Goal: Task Accomplishment & Management: Manage account settings

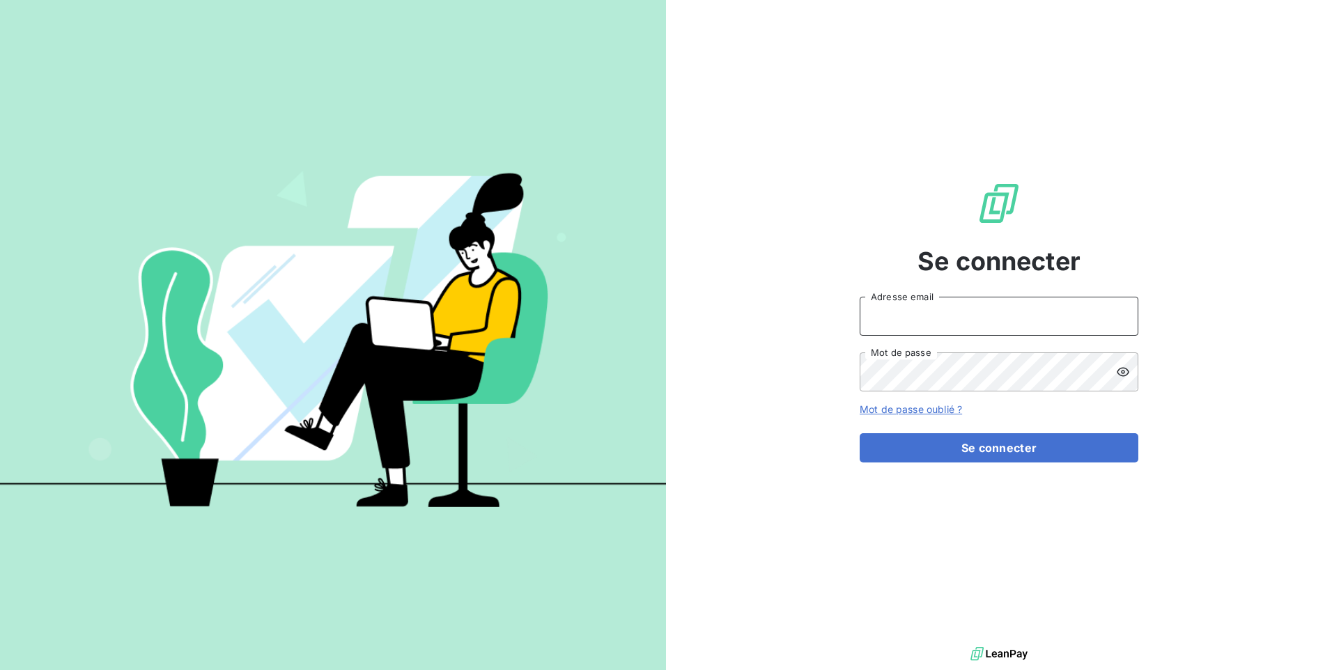
click at [1008, 320] on input "Adresse email" at bounding box center [999, 316] width 279 height 39
click at [1041, 313] on input "[EMAIL_ADDRESS][DOMAIN_NAME]" at bounding box center [999, 316] width 279 height 39
type input "d"
type input "C"
click at [1122, 371] on icon at bounding box center [1123, 372] width 14 height 14
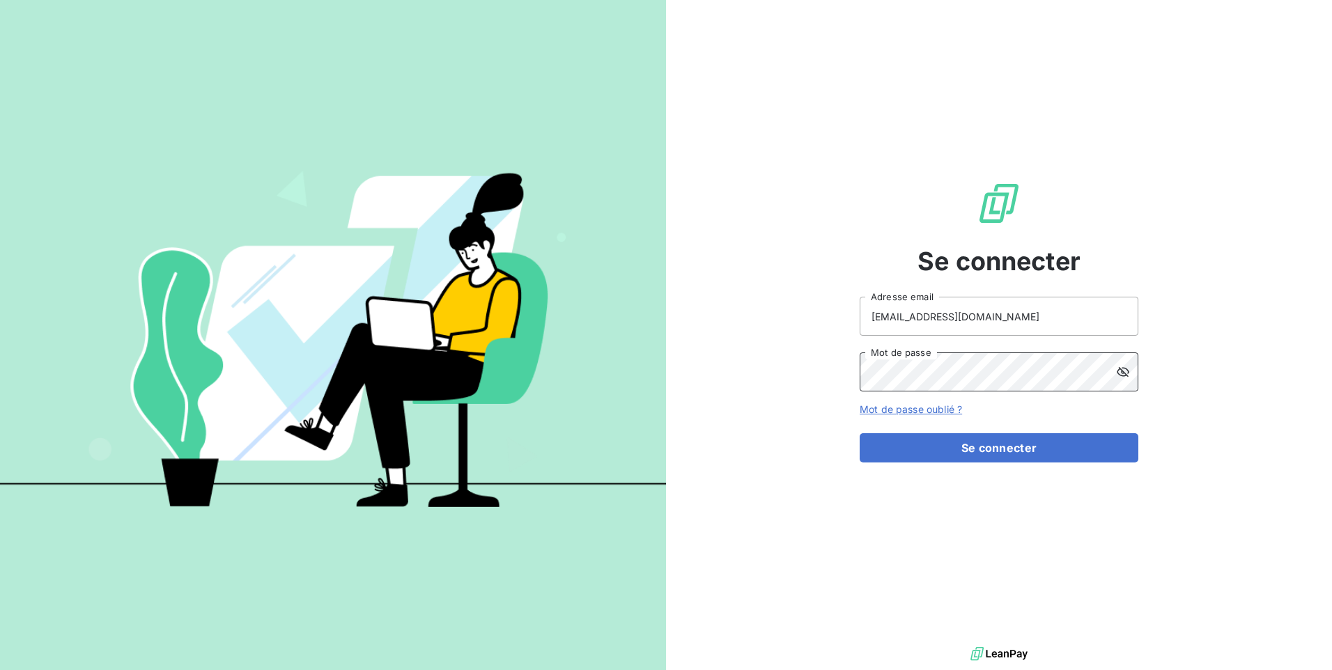
click at [860, 433] on button "Se connecter" at bounding box center [999, 447] width 279 height 29
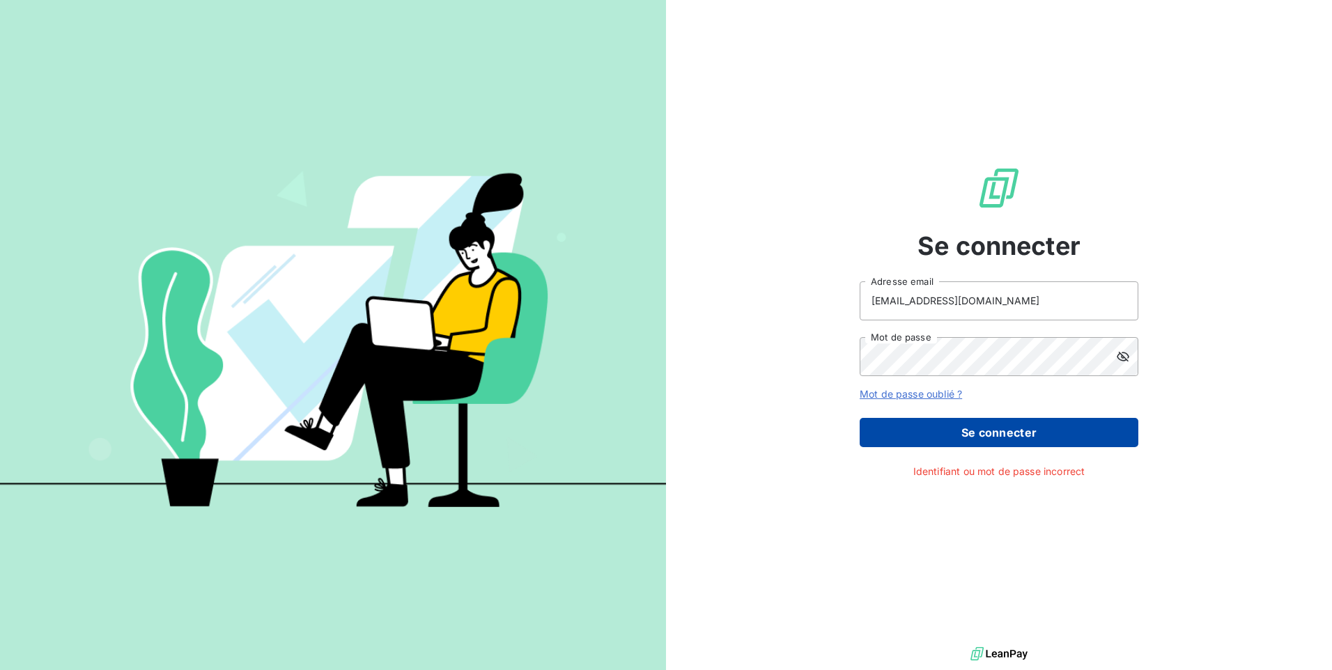
click at [1000, 446] on button "Se connecter" at bounding box center [999, 432] width 279 height 29
click at [1008, 428] on button "Se connecter" at bounding box center [999, 432] width 279 height 29
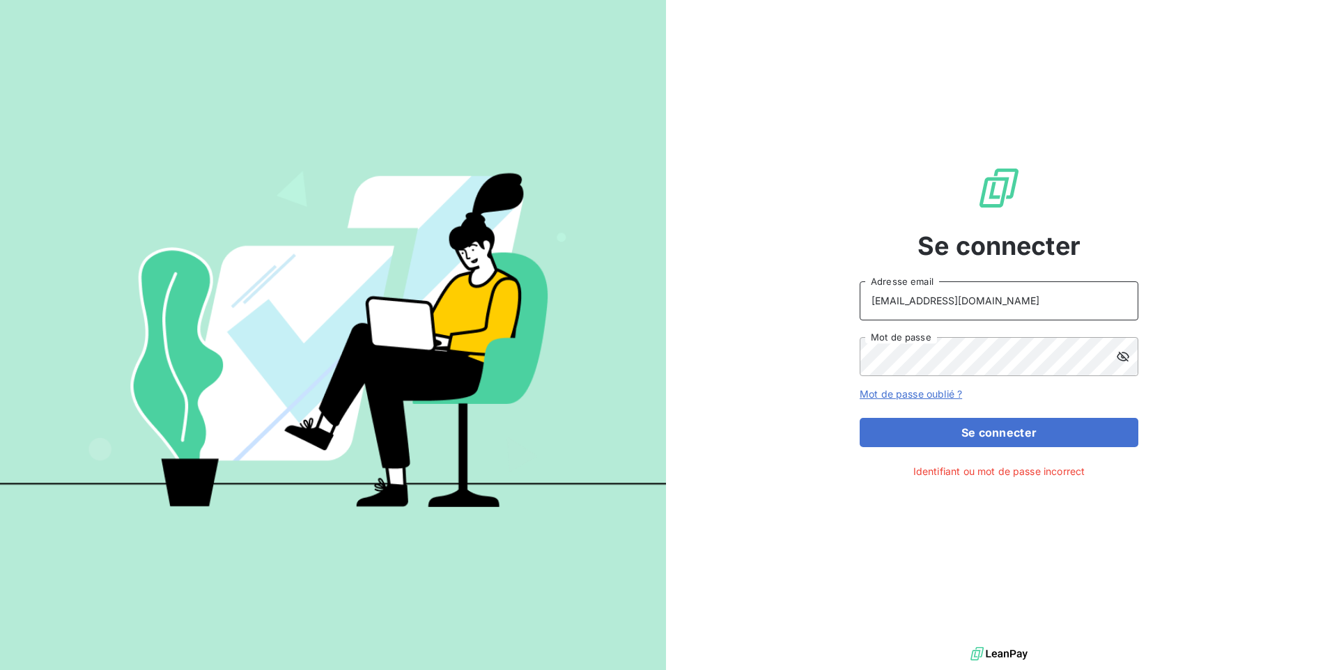
click at [910, 303] on input "[EMAIL_ADDRESS][DOMAIN_NAME]" at bounding box center [999, 300] width 279 height 39
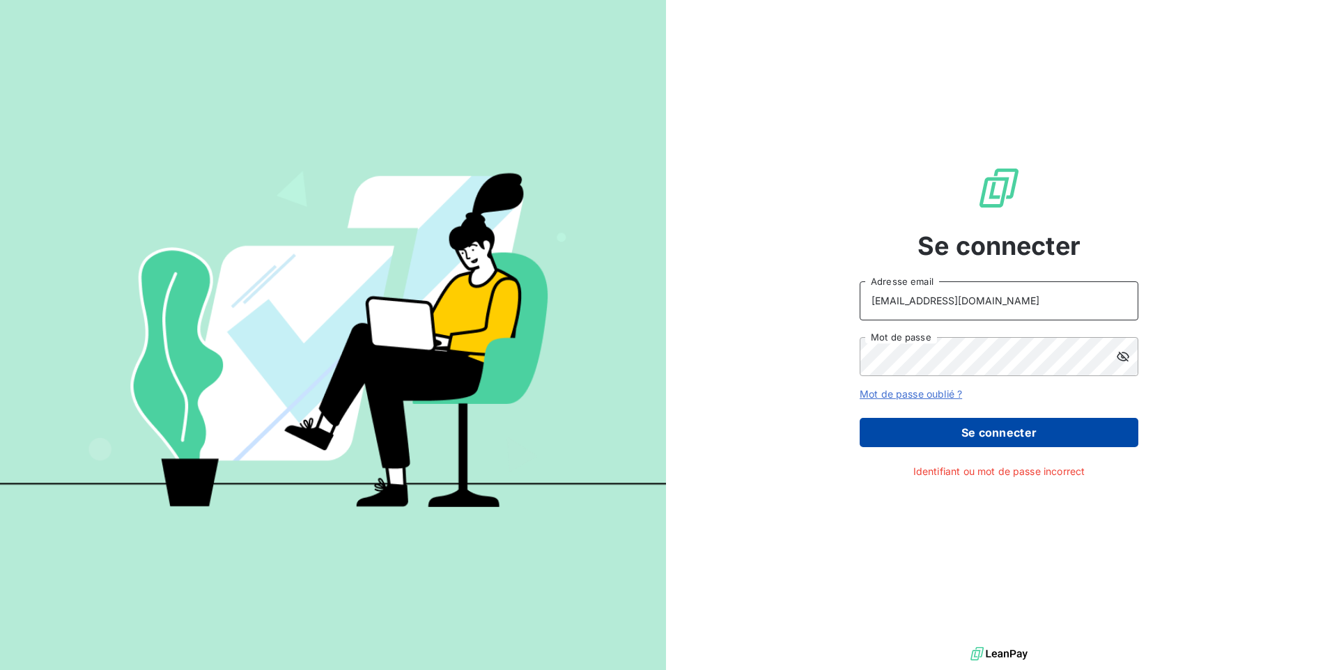
type input "[EMAIL_ADDRESS][DOMAIN_NAME]"
click at [985, 435] on button "Se connecter" at bounding box center [999, 432] width 279 height 29
